Goal: Information Seeking & Learning: Learn about a topic

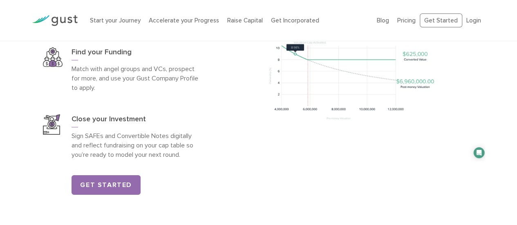
scroll to position [1268, 0]
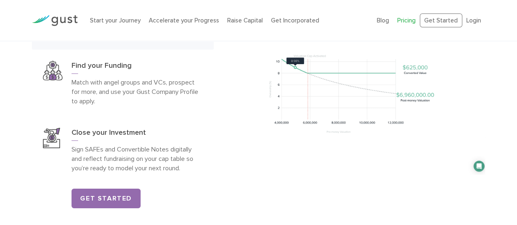
click at [415, 22] on link "Pricing" at bounding box center [406, 20] width 18 height 7
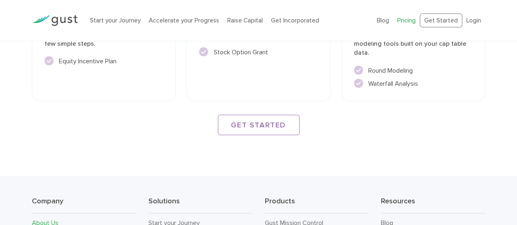
scroll to position [1386, 0]
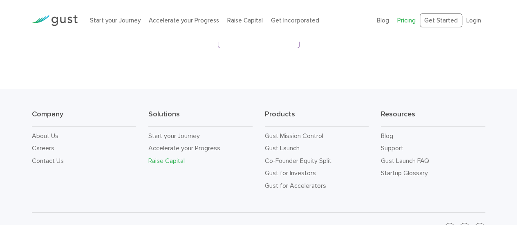
click at [162, 157] on link "Raise Capital" at bounding box center [166, 161] width 36 height 8
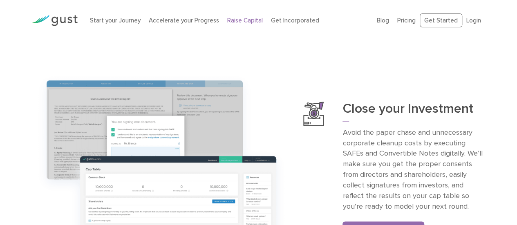
scroll to position [736, 0]
